Goal: Transaction & Acquisition: Purchase product/service

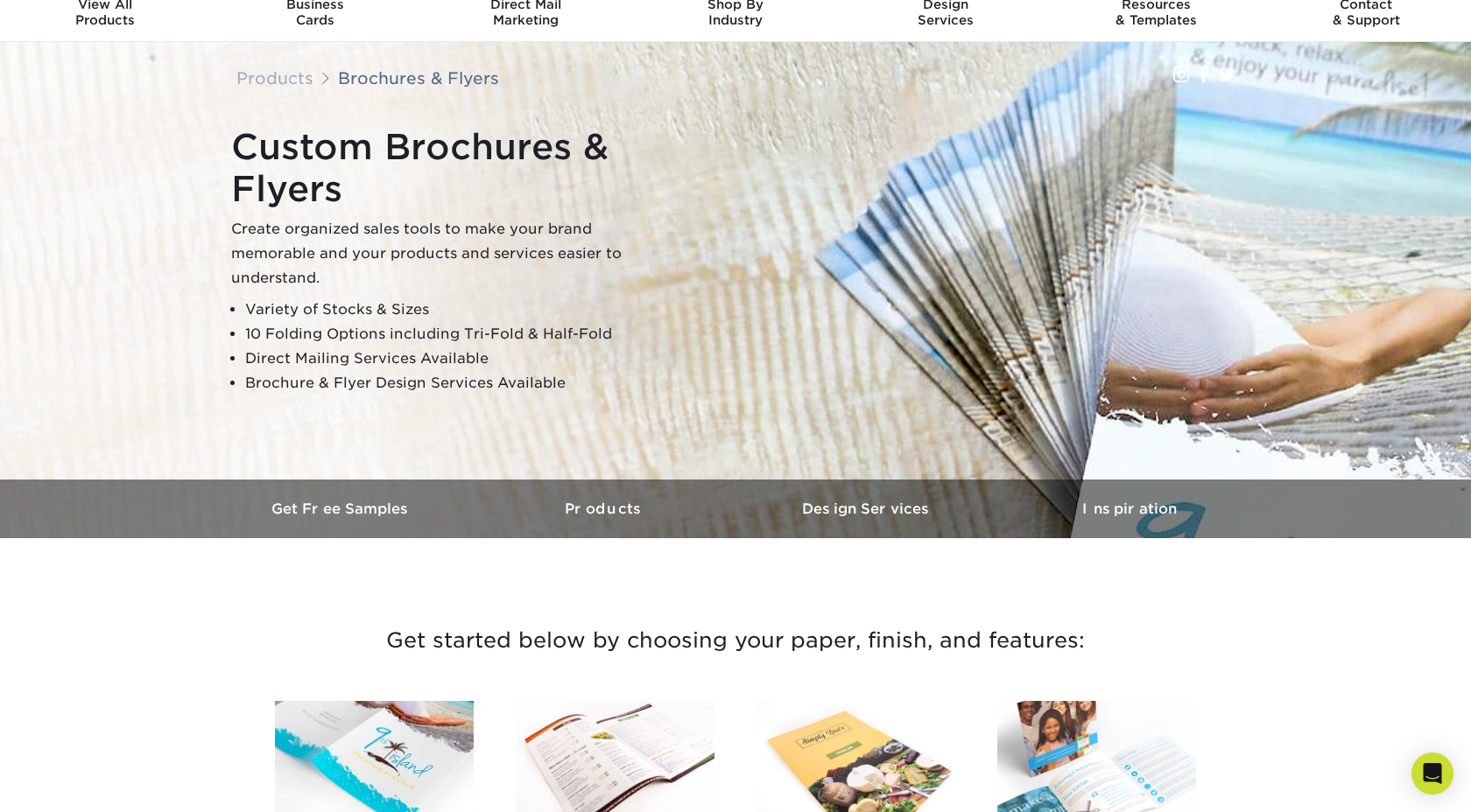
scroll to position [98, 0]
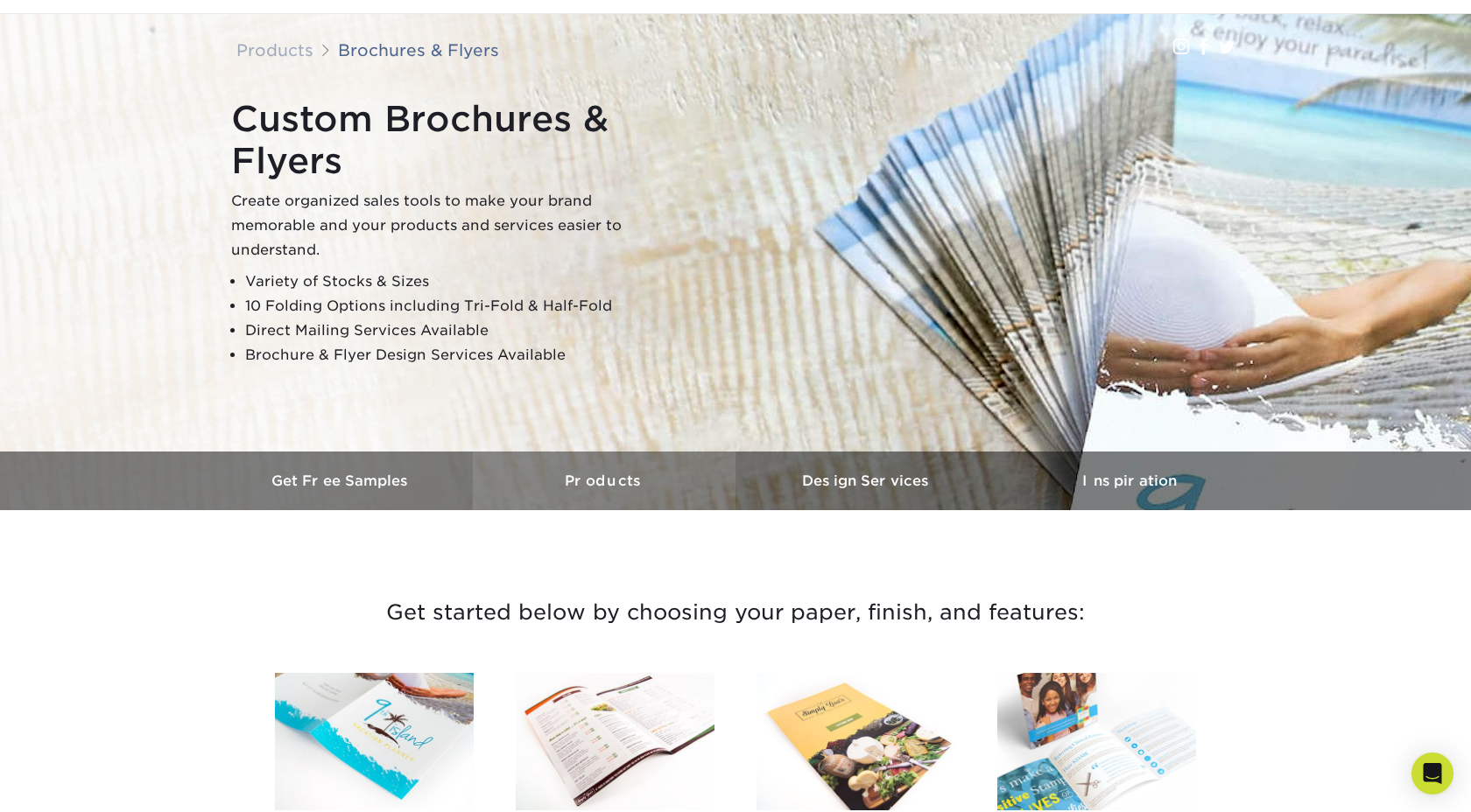
click at [607, 493] on link "Products" at bounding box center [604, 481] width 262 height 59
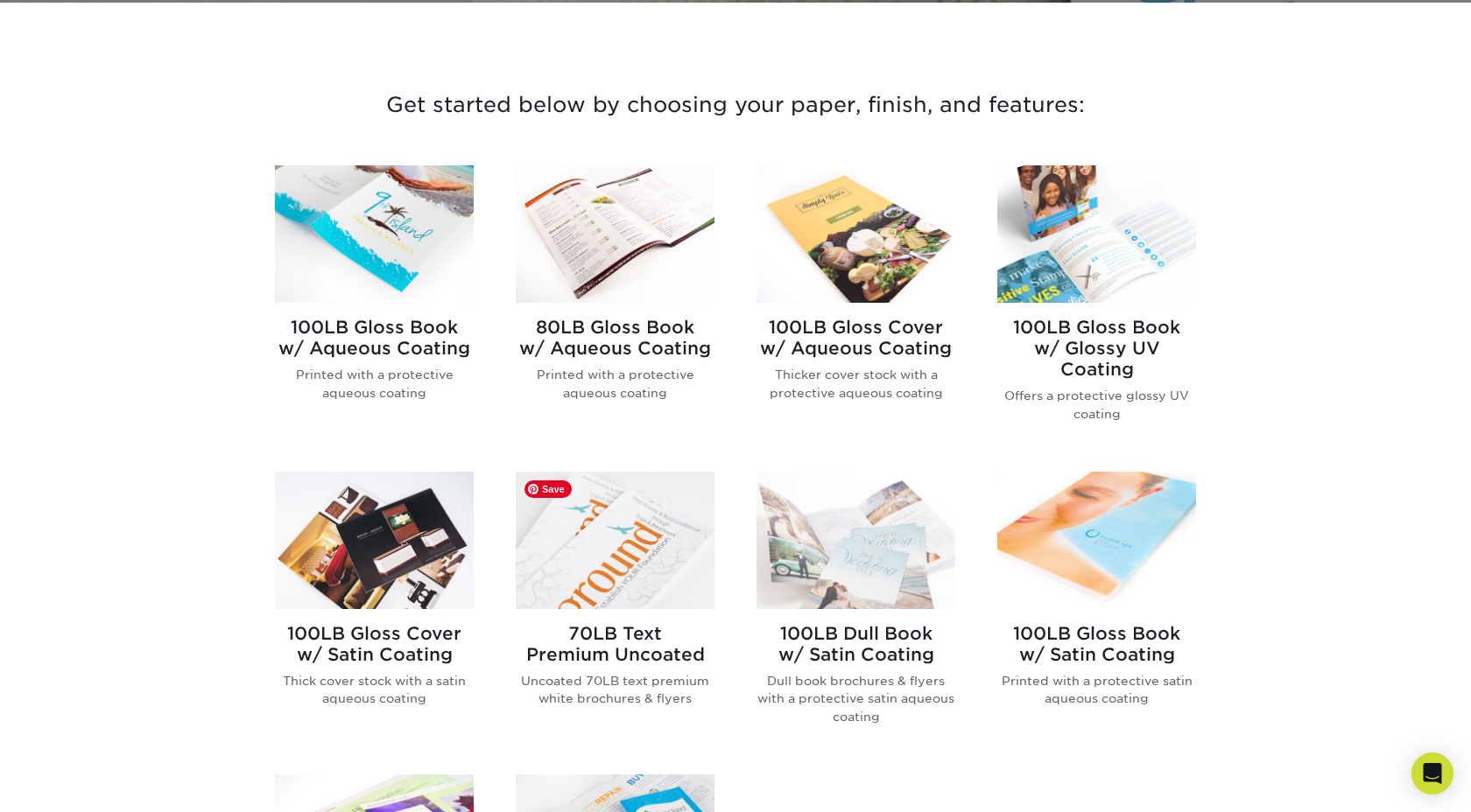
scroll to position [609, 0]
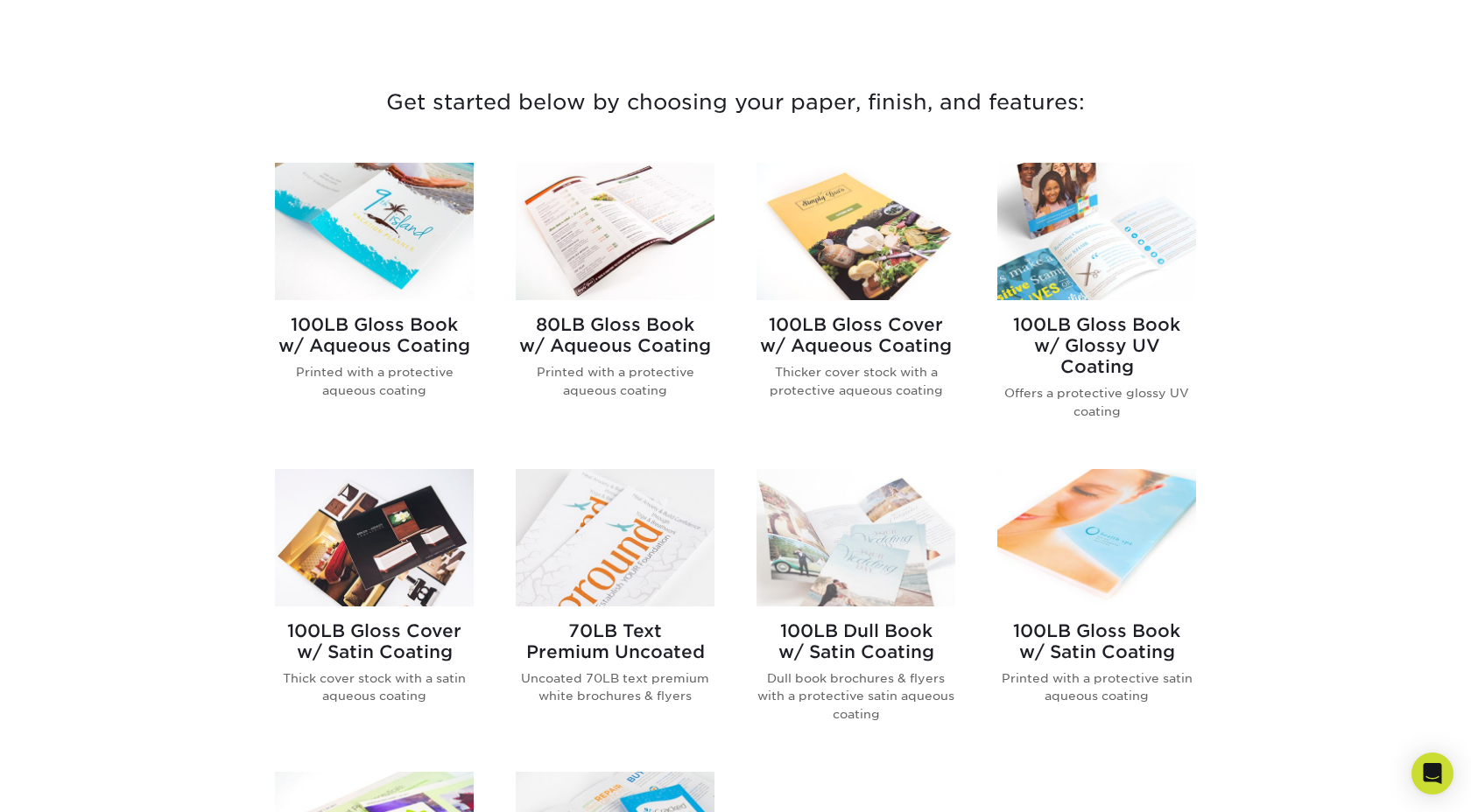
click at [1076, 339] on h2 "100LB Gloss Book w/ Glossy UV Coating" at bounding box center [1097, 346] width 199 height 63
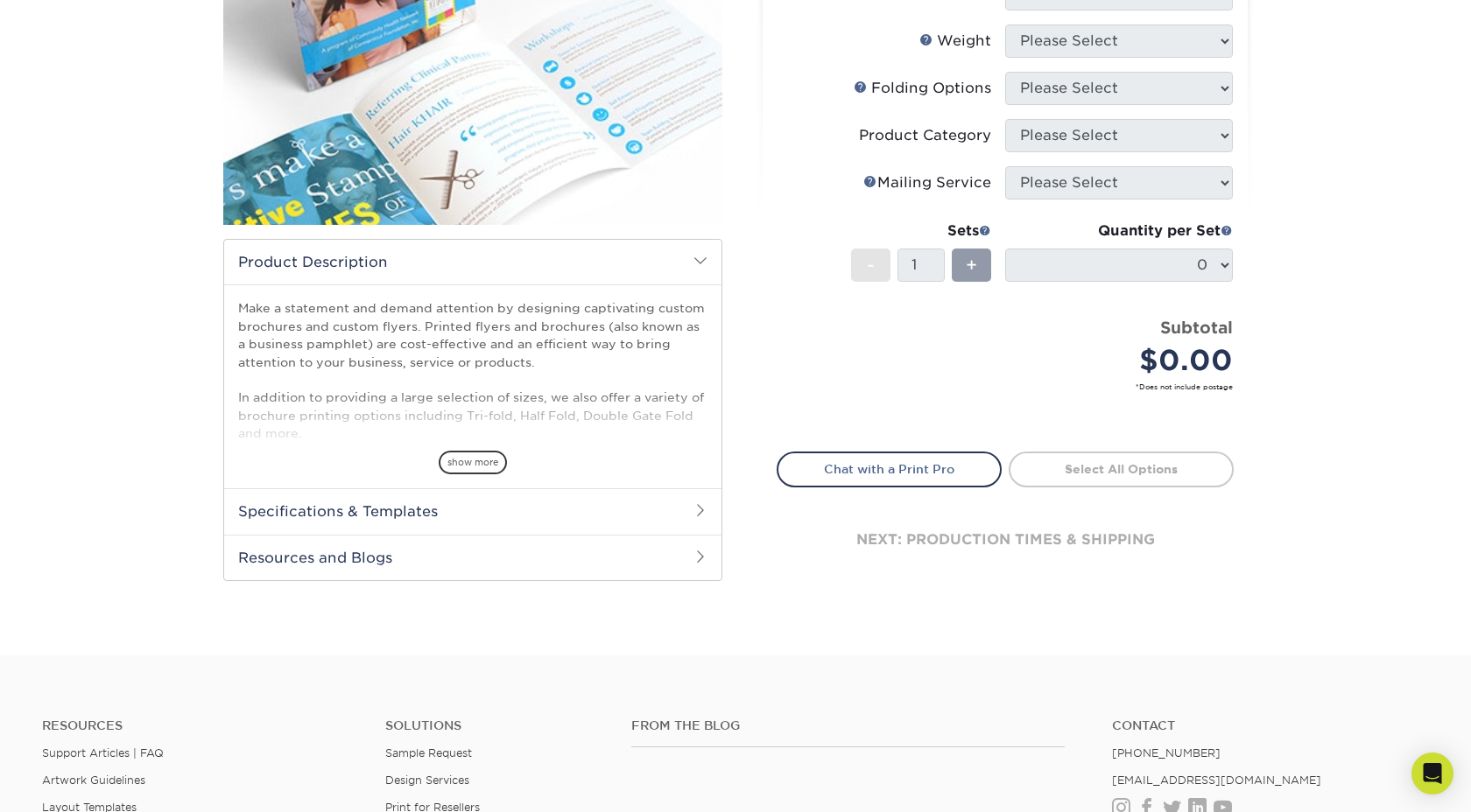
scroll to position [71, 0]
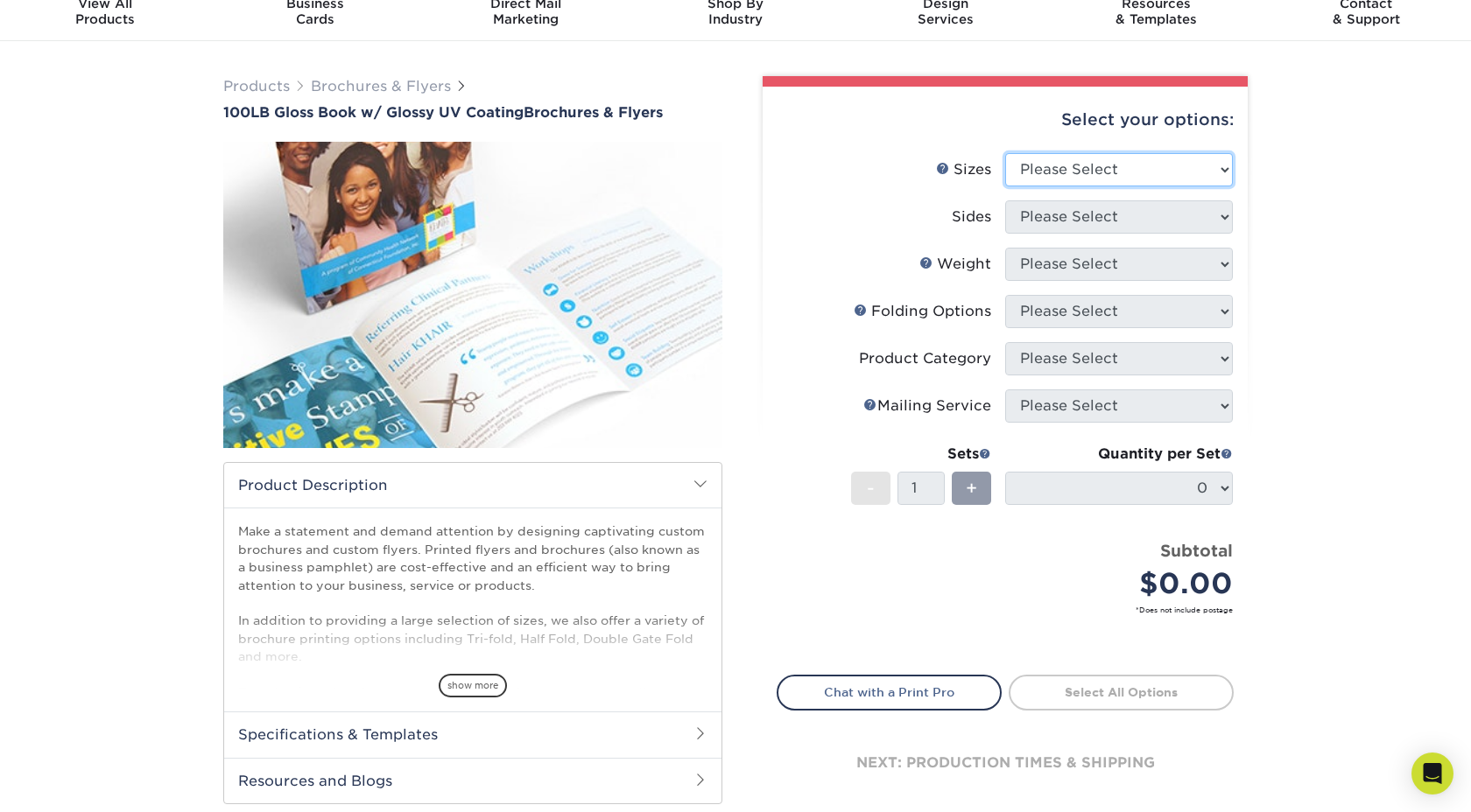
click at [1088, 159] on select "Please Select 3.67" x 8.5" 4" x 6" 4" x 8.5" 4" x 9" 4" x 11" 4.25" x 5.5" 4.25…" at bounding box center [1119, 170] width 227 height 33
click at [1099, 175] on select "Please Select 3.67" x 8.5" 4" x 6" 4" x 8.5" 4" x 9" 4" x 11" 4.25" x 5.5" 4.25…" at bounding box center [1119, 170] width 227 height 33
select select "5.50x17.00"
click at [1005, 153] on select "Please Select 3.67" x 8.5" 4" x 6" 4" x 8.5" 4" x 9" 4" x 11" 4.25" x 5.5" 4.25…" at bounding box center [1119, 170] width 227 height 33
click at [1056, 218] on select "Please Select Print Both Sides Print Front Only" at bounding box center [1119, 218] width 227 height 33
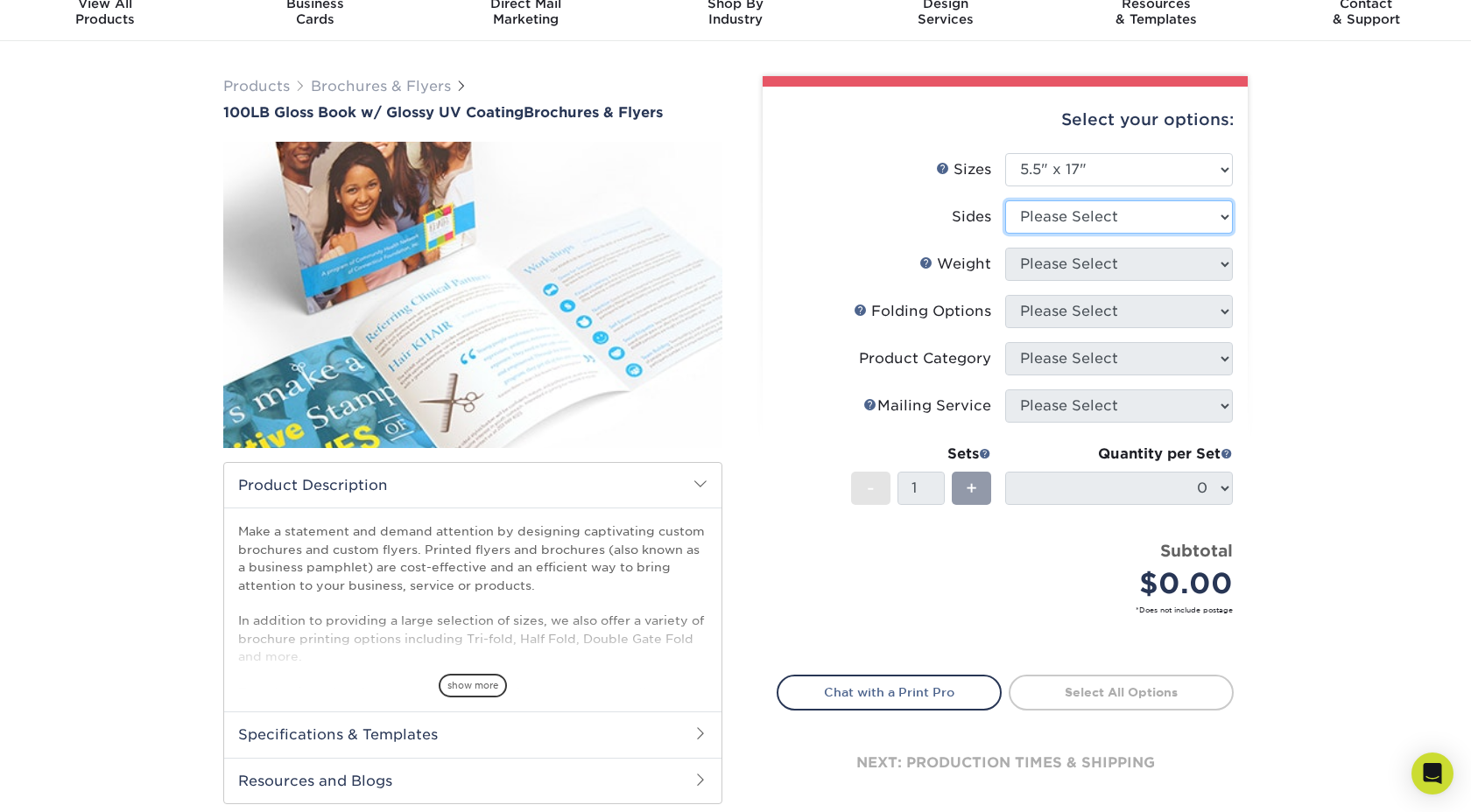
select select "13abbda7-1d64-4f25-8bb2-c179b224825d"
click at [1005, 201] on select "Please Select Print Both Sides Print Front Only" at bounding box center [1119, 218] width 227 height 33
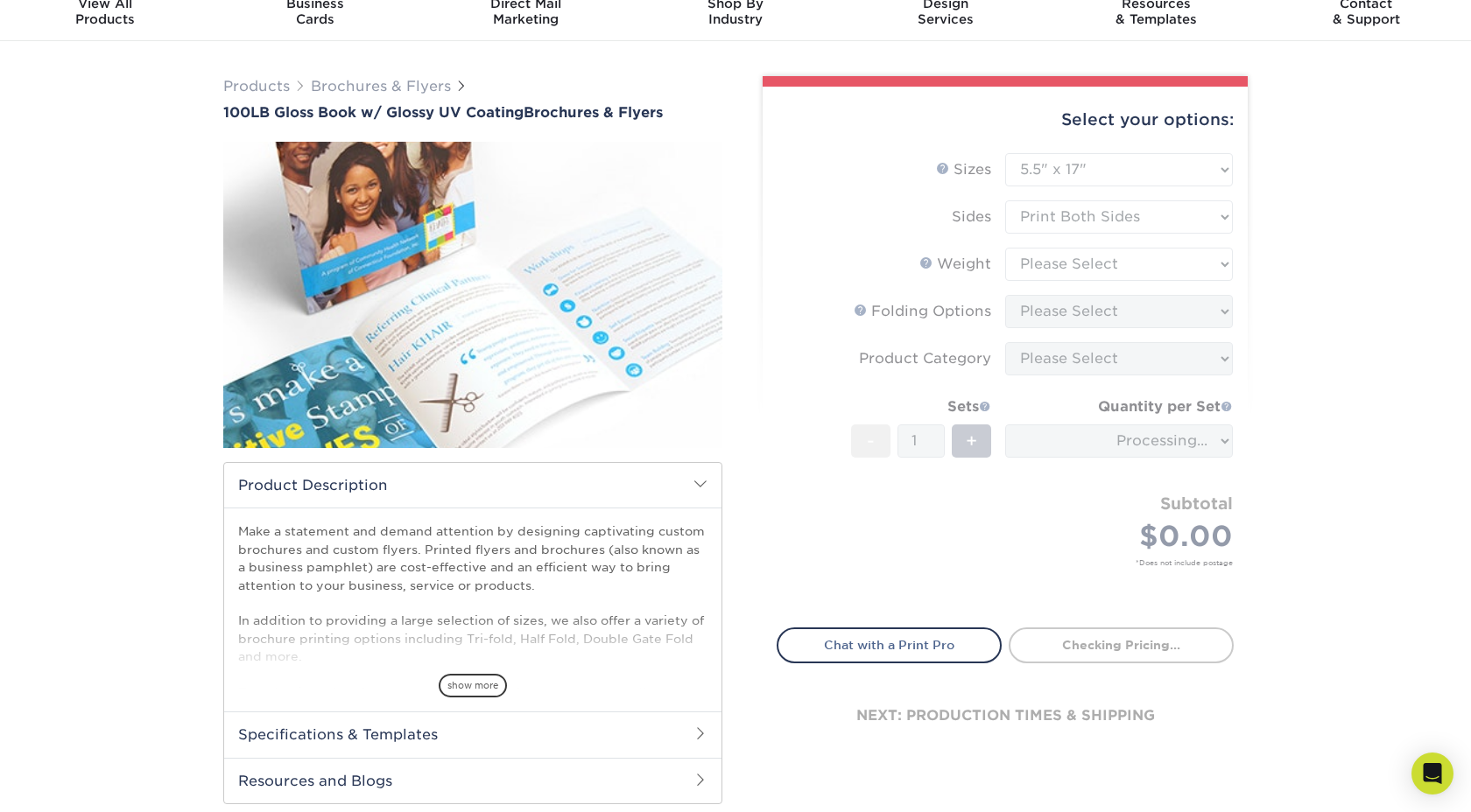
click at [1063, 265] on form "Sizes Help Sizes Please Select 3.67" x 8.5" 4" x 6" 4" x 8.5" 4" x 9" 4" x 11" …" at bounding box center [1005, 380] width 457 height 454
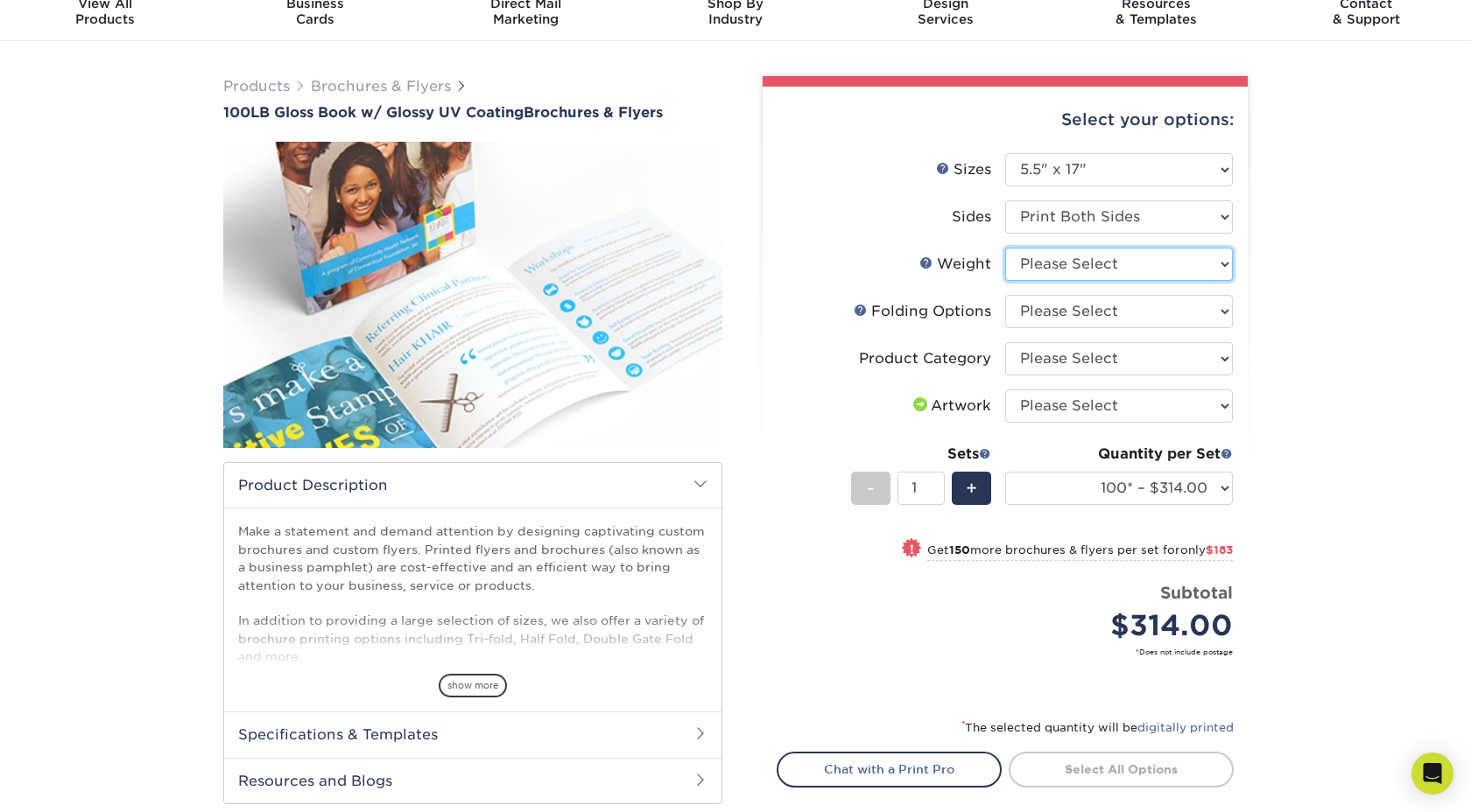
click at [1074, 269] on select "Please Select 100LB" at bounding box center [1119, 264] width 227 height 33
select select "100LB"
click at [1005, 247] on select "Please Select 100LB" at bounding box center [1119, 264] width 227 height 33
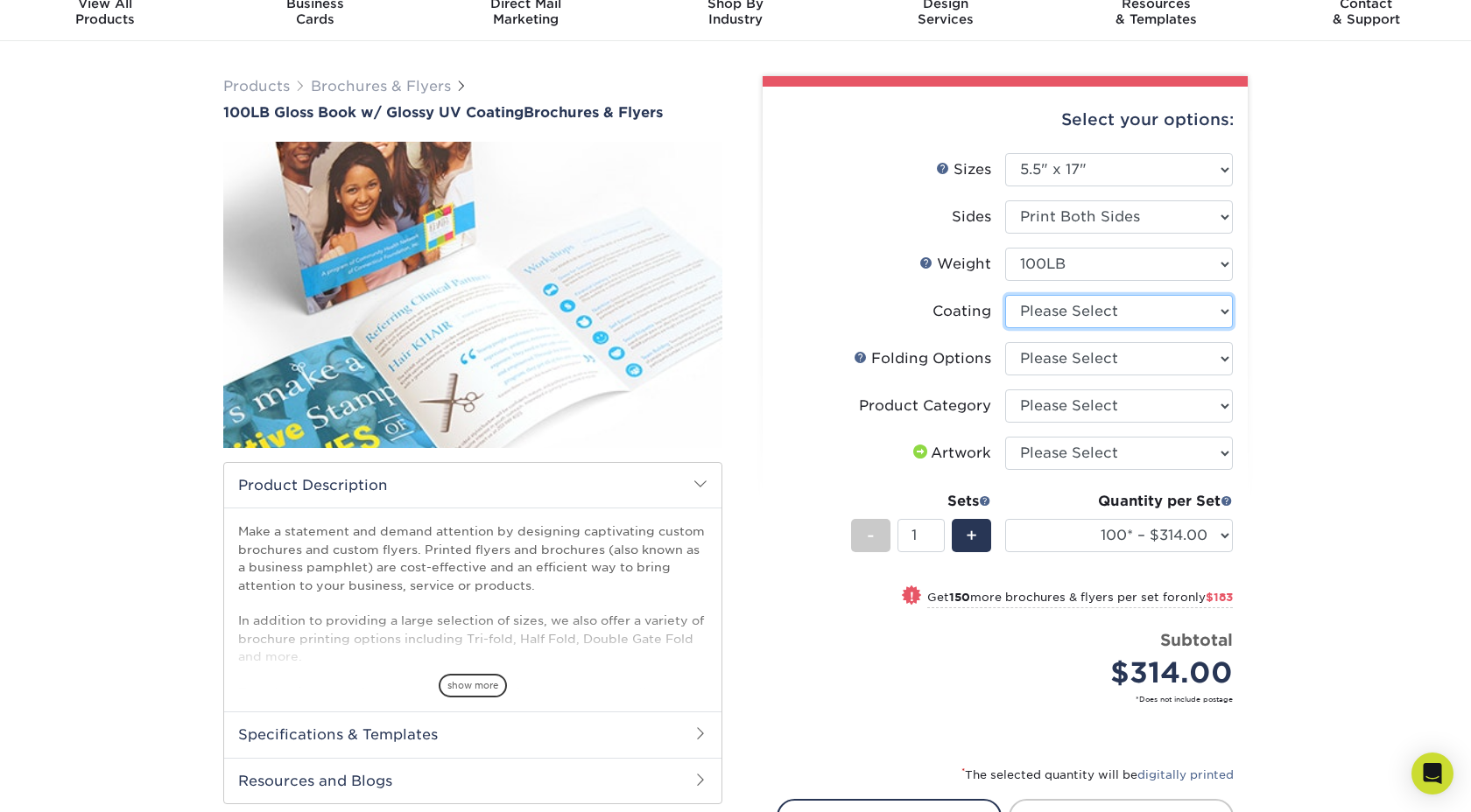
click at [1064, 308] on select at bounding box center [1119, 312] width 227 height 33
select select "ae367451-b2b8-45df-a344-0f05b6a12993"
click at [1005, 295] on select at bounding box center [1119, 312] width 227 height 33
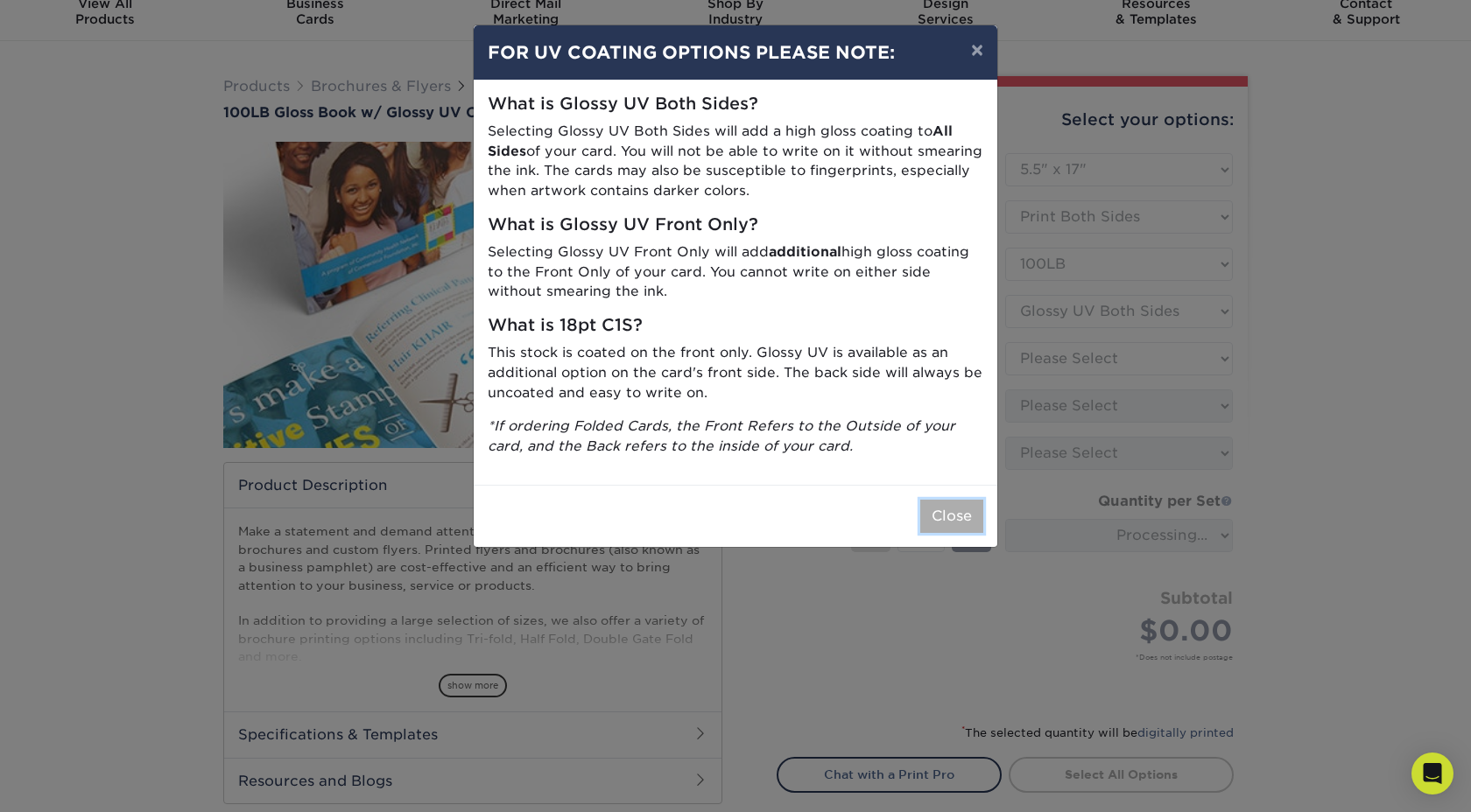
click at [945, 500] on button "Close" at bounding box center [952, 517] width 63 height 33
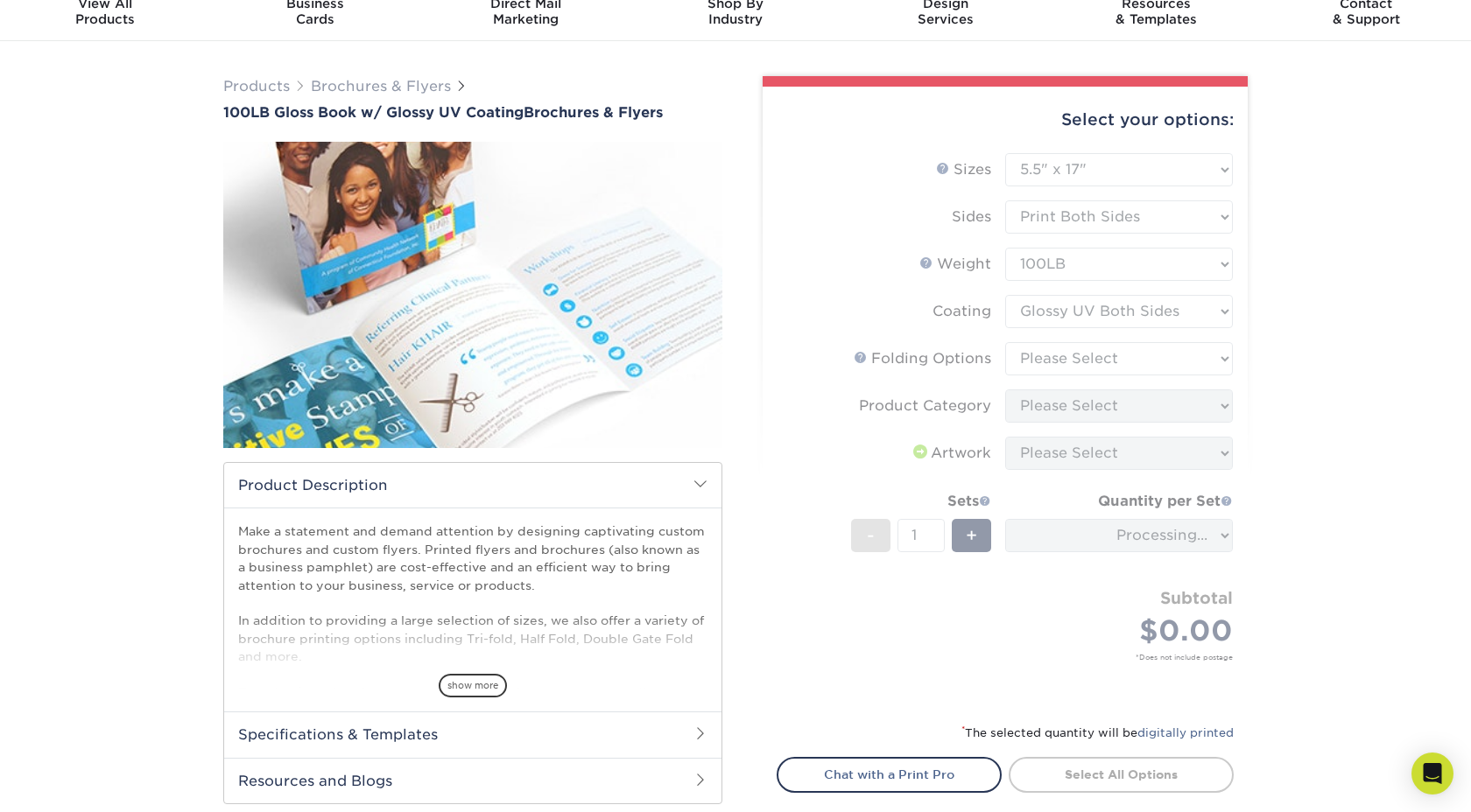
click at [1053, 357] on form "Sizes Help Sizes Please Select 3.67" x 8.5" 4" x 6" 4" x 8.5" 4" x 9" 4" x 11" …" at bounding box center [1005, 427] width 457 height 549
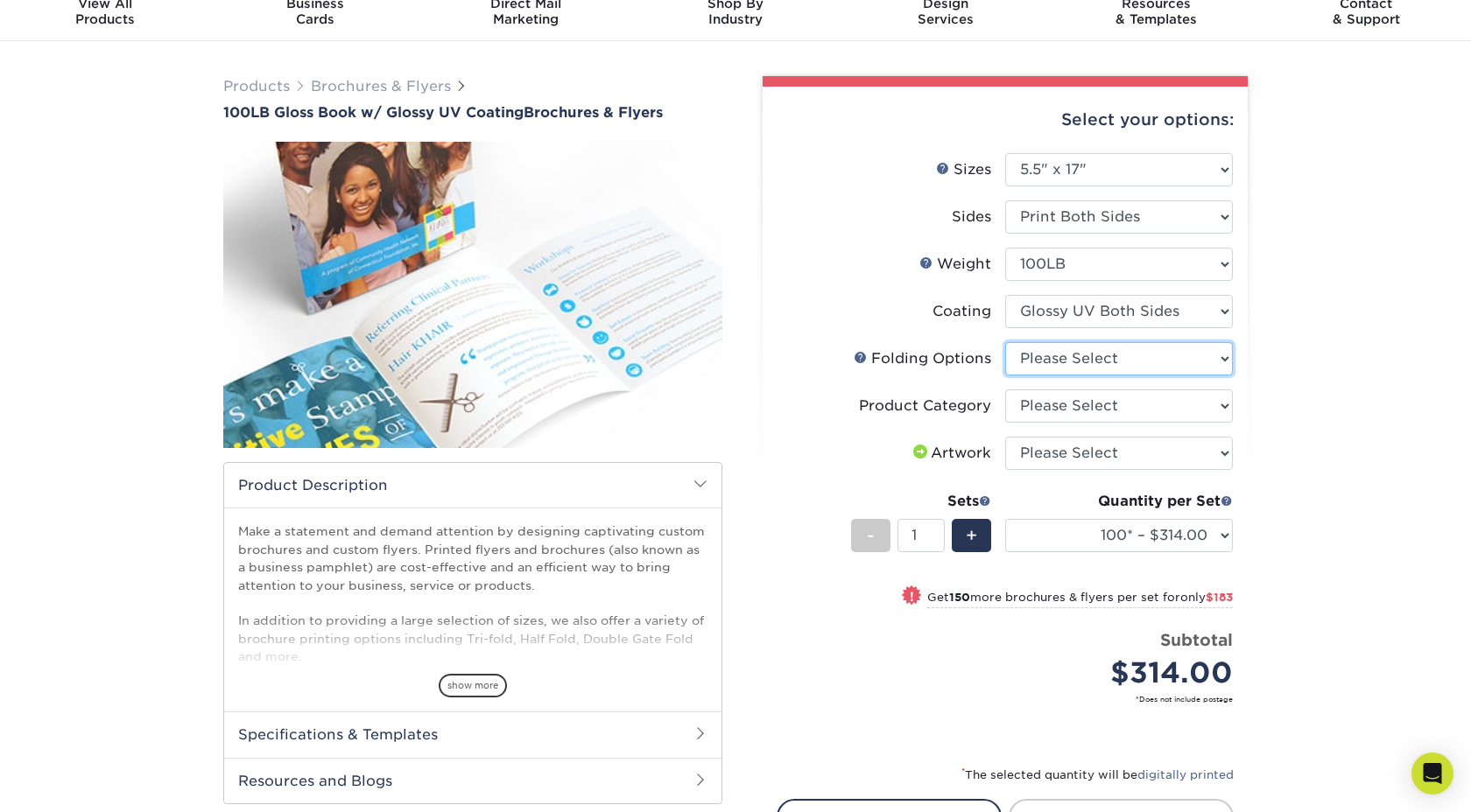
click at [1096, 363] on select "Please Select FLAT - No Folding Accordion Fold Roll Fold Tri-Fold / Letter Fold…" at bounding box center [1119, 359] width 227 height 33
select select "2270b6b6-489d-4ebd-890b-84c3d2f53c43"
click at [1005, 343] on select "Please Select FLAT - No Folding Accordion Fold Roll Fold Tri-Fold / Letter Fold…" at bounding box center [1119, 359] width 227 height 33
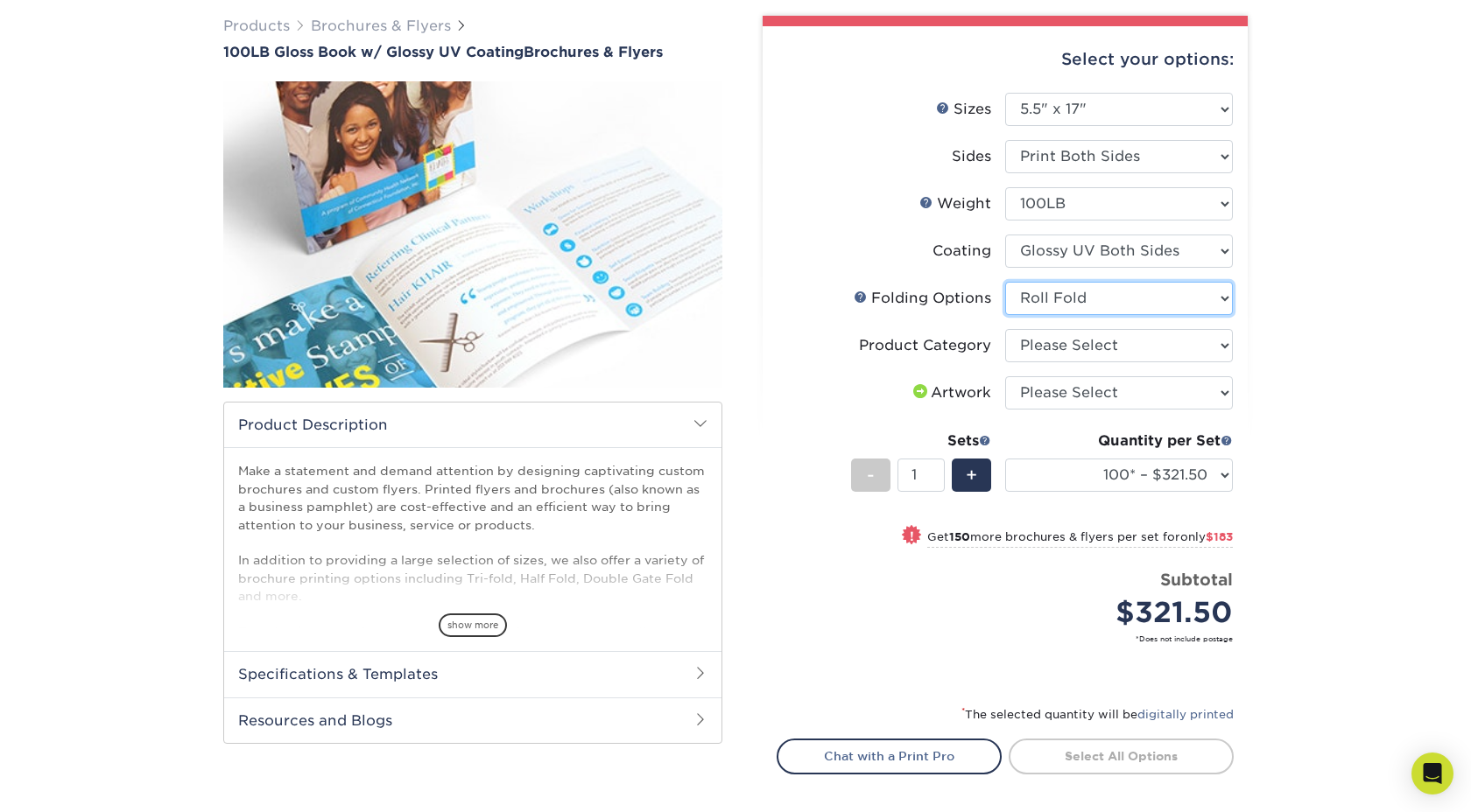
scroll to position [129, 0]
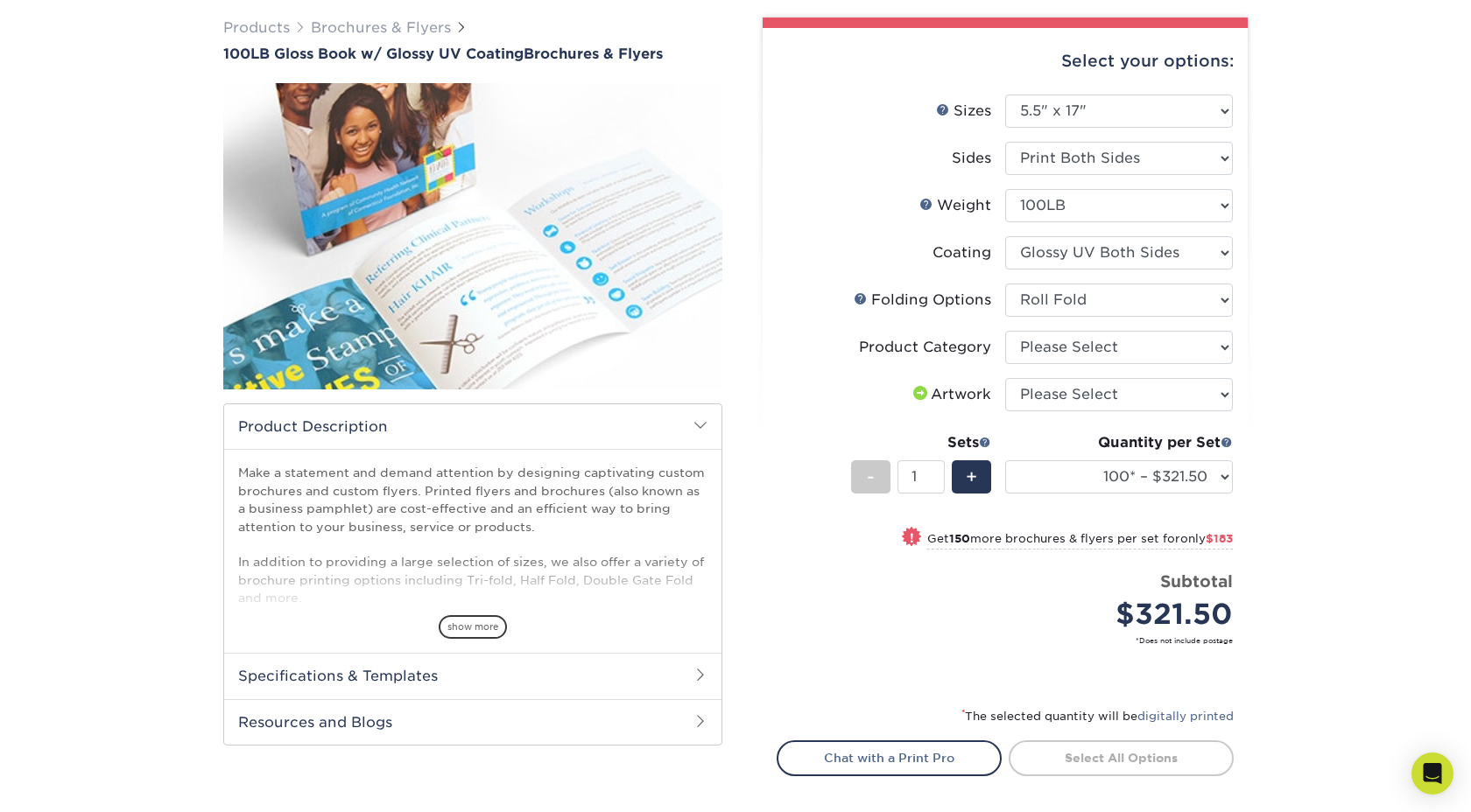
click at [1332, 301] on div "Products Brochures & Flyers 100LB Gloss Book w/ Glossy UV Coating Brochures & F…" at bounding box center [736, 463] width 1471 height 962
click at [1138, 344] on select "Please Select Flyers and Brochures" at bounding box center [1119, 348] width 227 height 33
select select "1a668080-6b7c-4174-b399-2c3833b27ef4"
click at [1005, 331] on select "Please Select Flyers and Brochures" at bounding box center [1119, 348] width 227 height 33
click at [1140, 466] on select "100* – $321.50 250* – $504.50 500 – $597.00 1000 – $718.75 2000 – $939.75 2500 …" at bounding box center [1119, 477] width 227 height 33
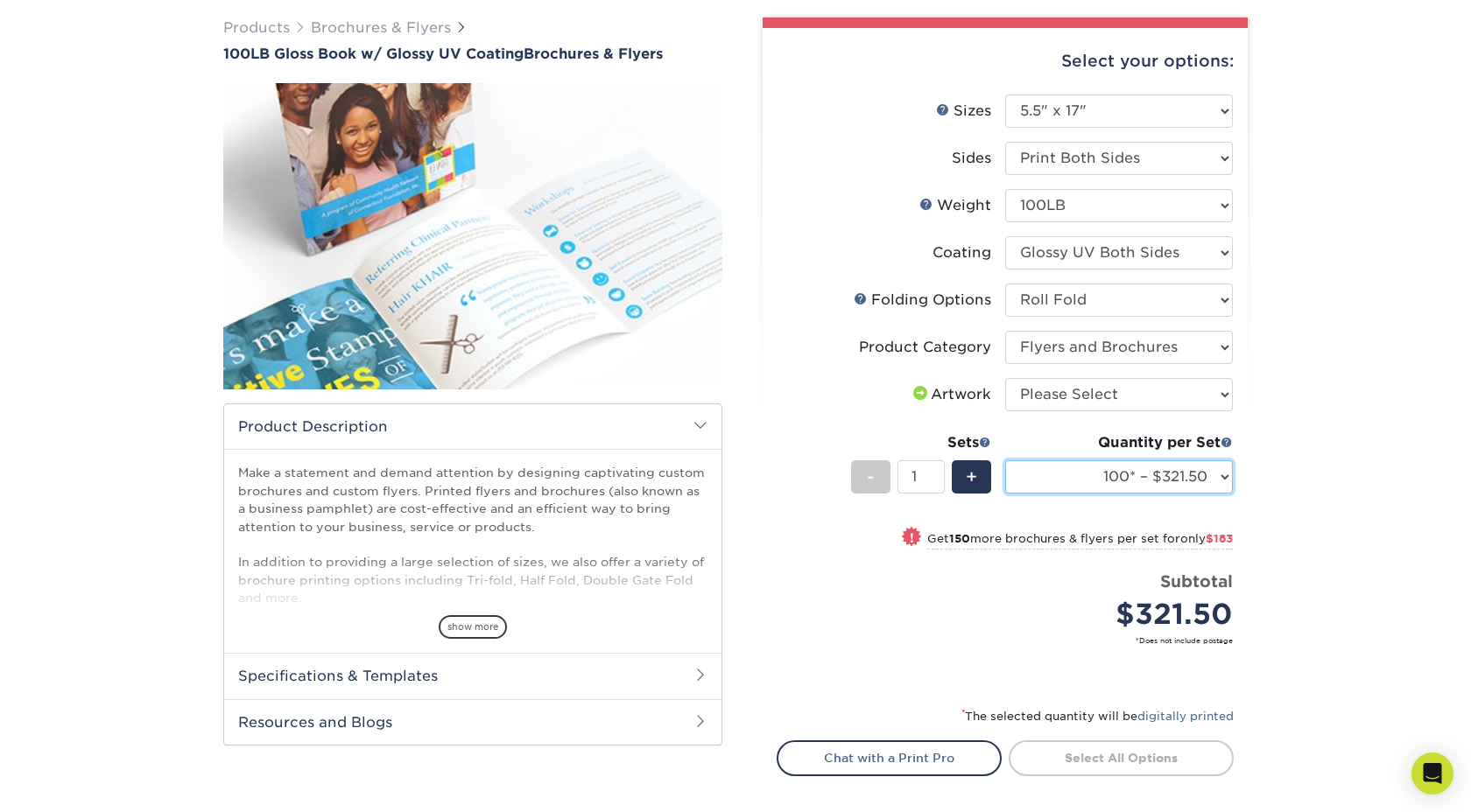
click at [1197, 473] on select "100* – $321.50 250* – $504.50 500 – $597.00 1000 – $718.75 2000 – $939.75 2500 …" at bounding box center [1119, 477] width 227 height 33
select select "250* – $504.50"
click at [1005, 461] on select "100* – $321.50 250* – $504.50 500 – $597.00 1000 – $718.75 2000 – $939.75 2500 …" at bounding box center [1119, 477] width 227 height 33
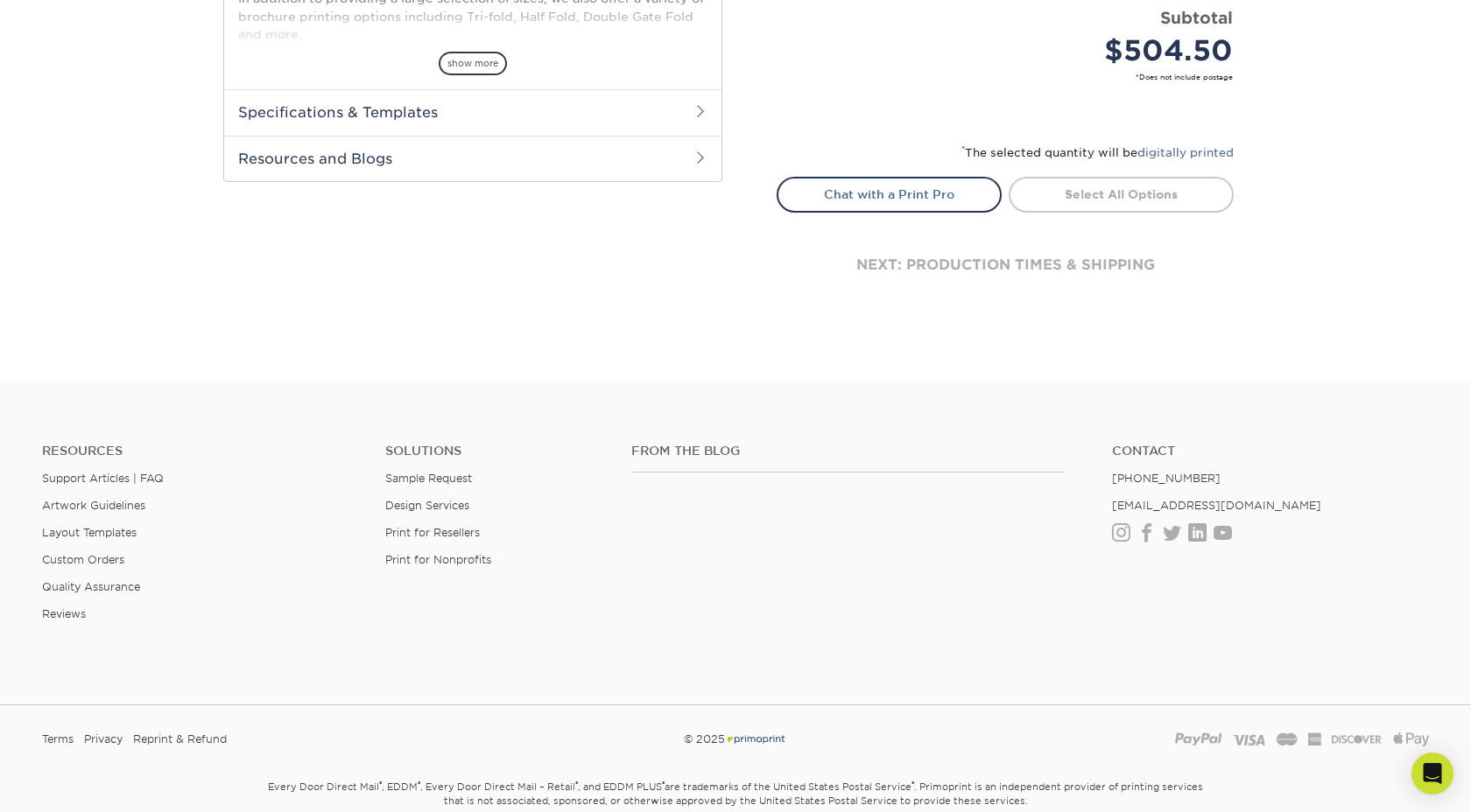
scroll to position [0, 0]
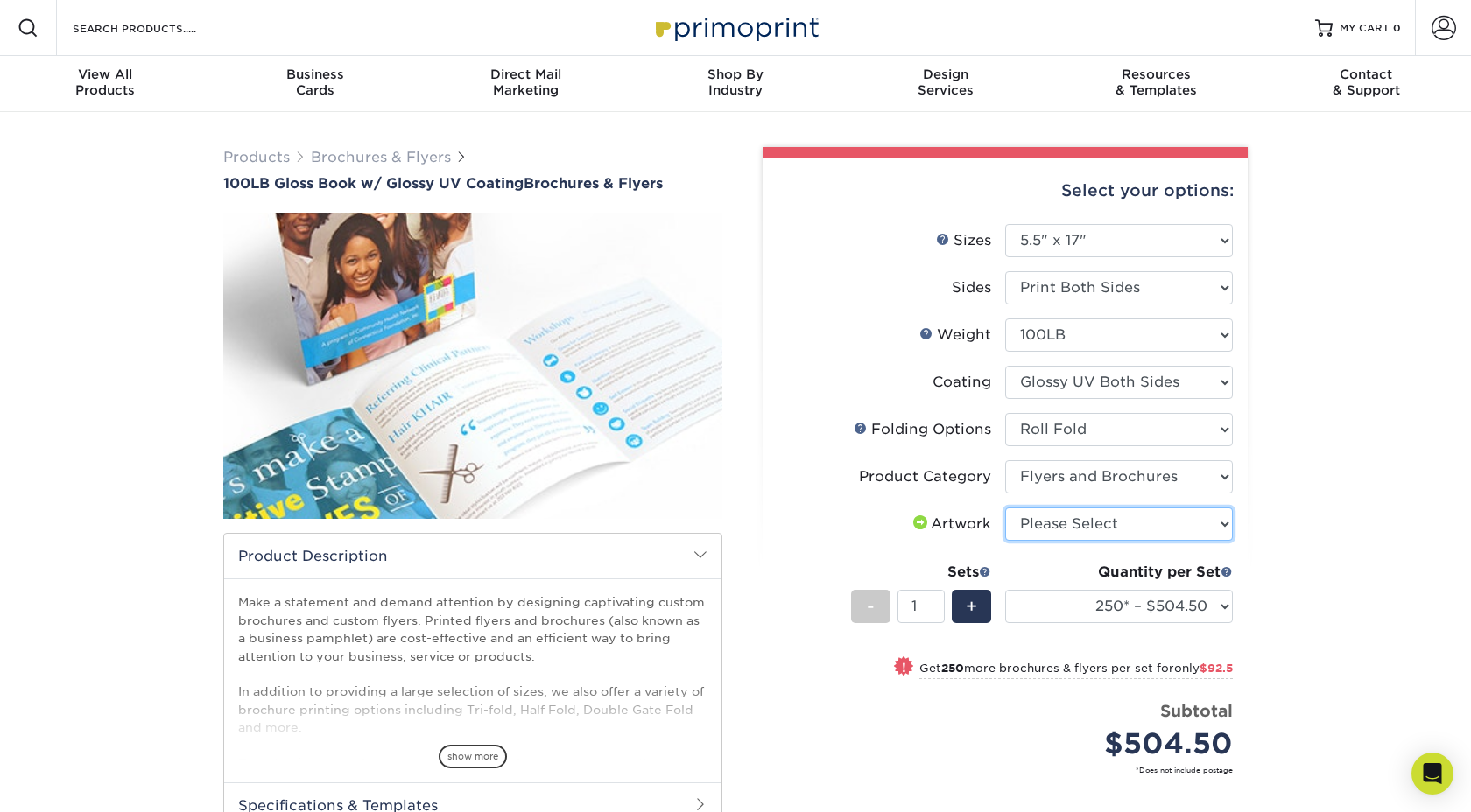
click at [1131, 529] on select "Please Select I will upload files I need a design - $175" at bounding box center [1119, 525] width 227 height 33
select select "upload"
click at [1005, 508] on select "Please Select I will upload files I need a design - $175" at bounding box center [1119, 525] width 227 height 33
click at [1273, 492] on div "Products Brochures & Flyers 100LB Gloss Book w/ Glossy UV Coating Brochures & F…" at bounding box center [736, 593] width 1471 height 962
